Goal: Book appointment/travel/reservation

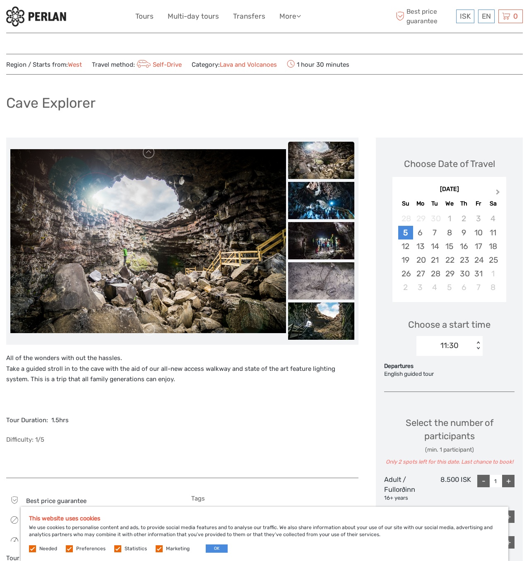
click at [498, 190] on button "Next Month" at bounding box center [499, 193] width 13 height 13
click at [492, 244] on div "20" at bounding box center [493, 246] width 14 height 14
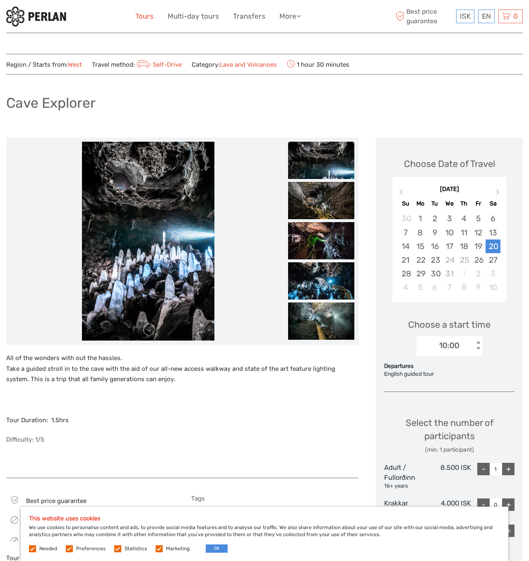
click at [148, 15] on link "Tours" at bounding box center [144, 16] width 18 height 12
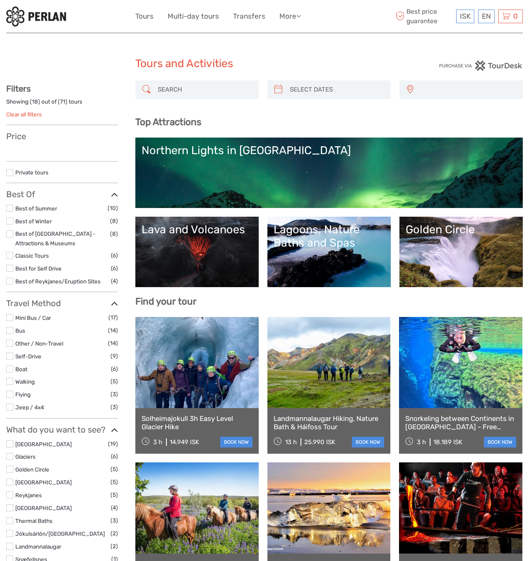
select select
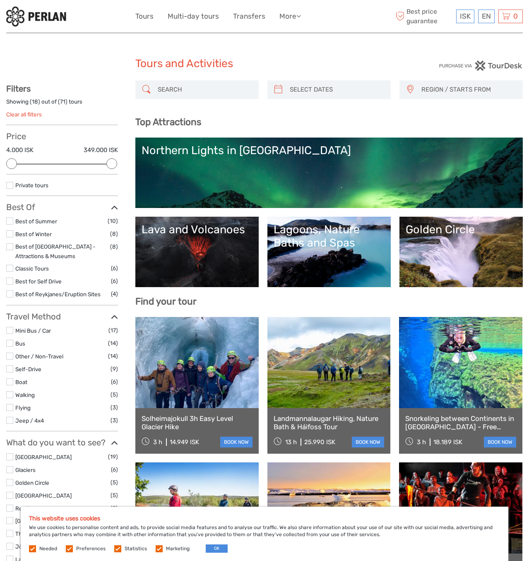
click at [9, 234] on label at bounding box center [9, 233] width 7 height 7
click at [0, 0] on input "checkbox" at bounding box center [0, 0] width 0 height 0
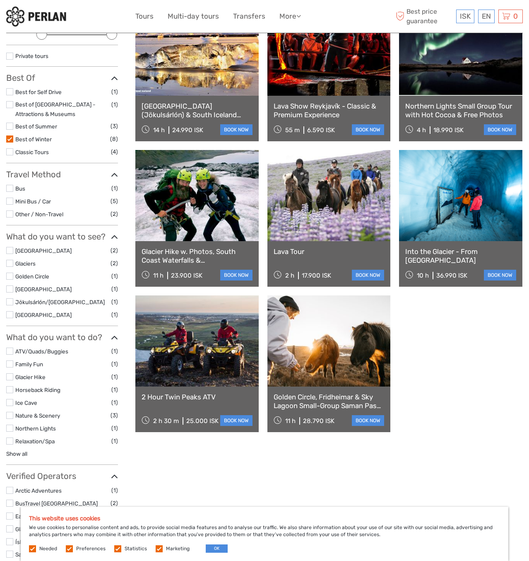
scroll to position [89, 0]
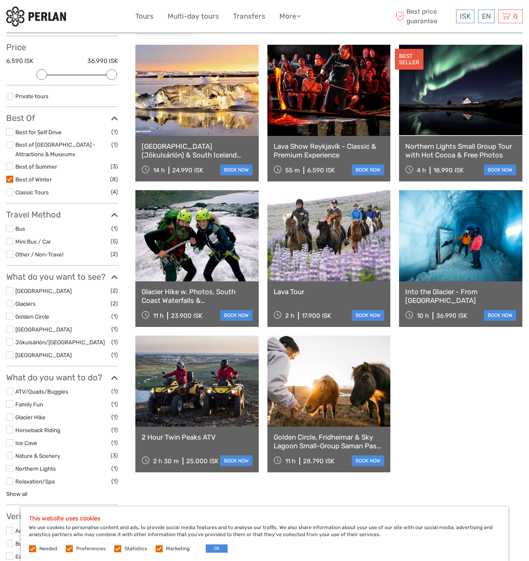
drag, startPoint x: 351, startPoint y: 222, endPoint x: 346, endPoint y: 228, distance: 8.0
click at [350, 224] on link at bounding box center [329, 235] width 123 height 91
